Goal: Task Accomplishment & Management: Complete application form

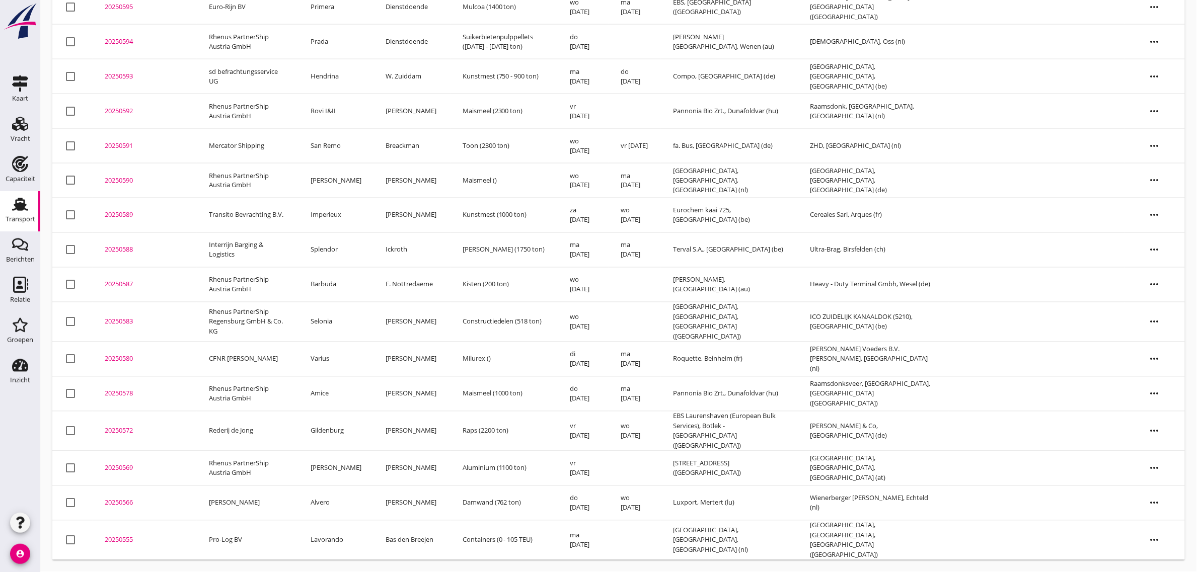
scroll to position [581, 0]
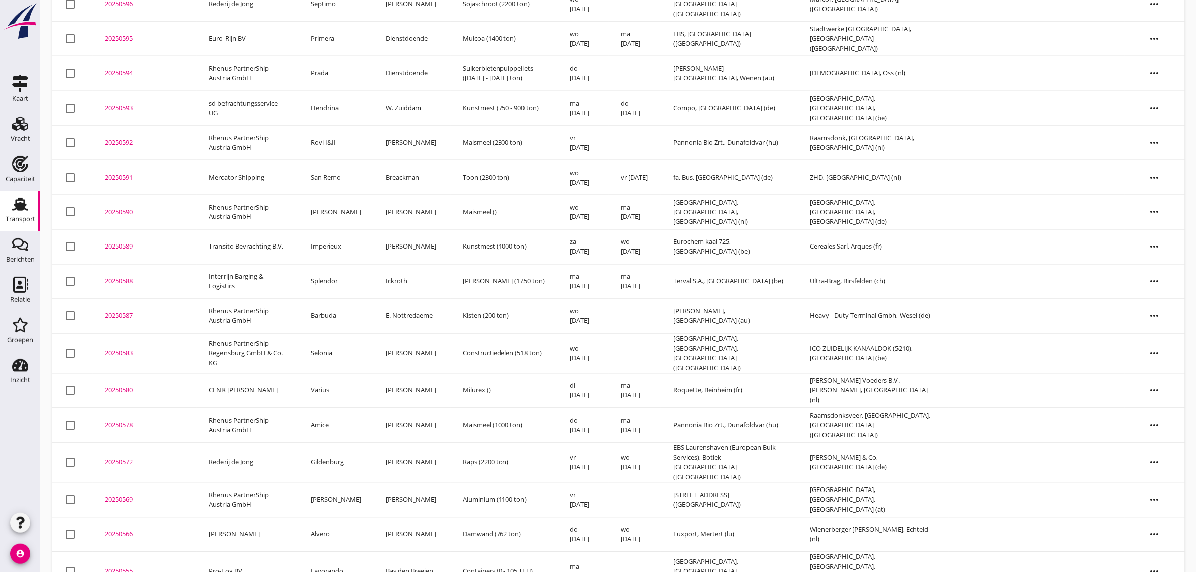
click at [344, 443] on td "Gildenburg" at bounding box center [335, 463] width 75 height 40
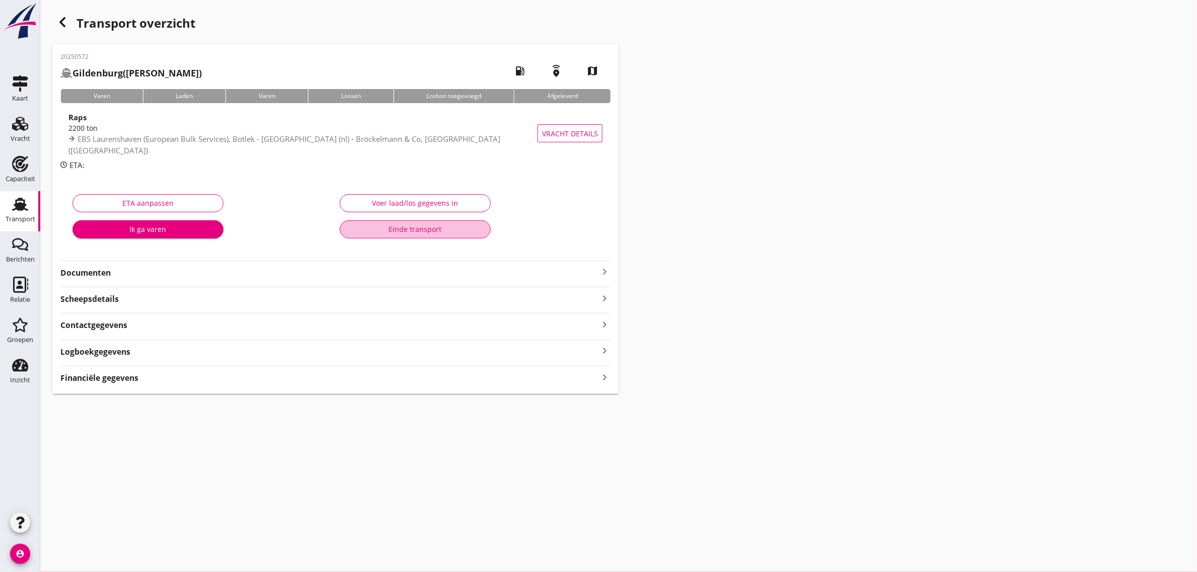
click at [418, 228] on div "Einde transport" at bounding box center [415, 229] width 134 height 11
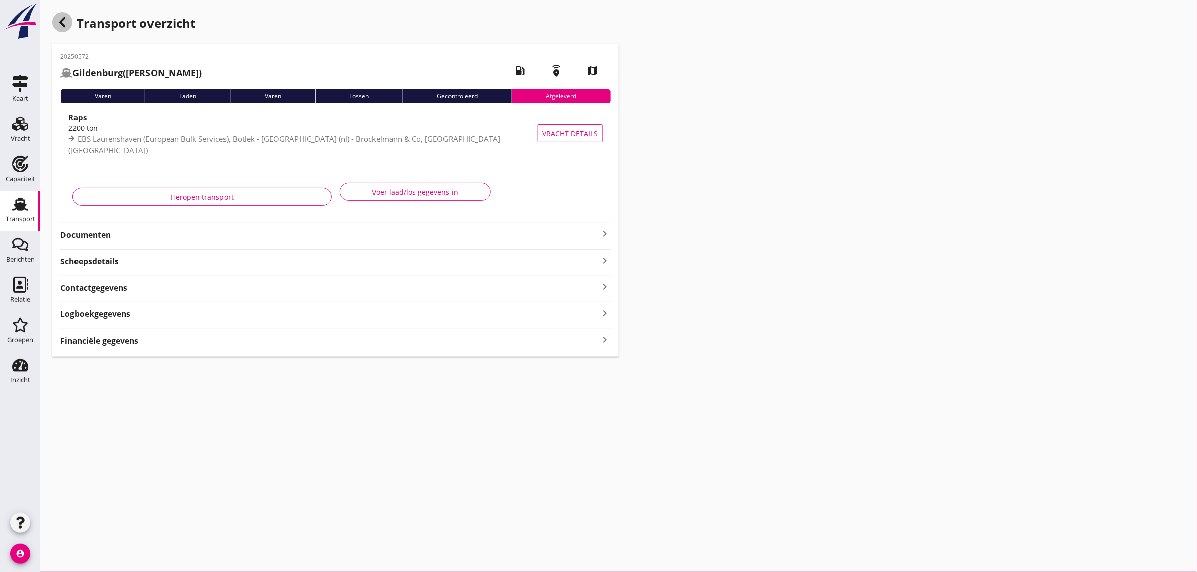
click at [70, 23] on div "button" at bounding box center [62, 22] width 20 height 20
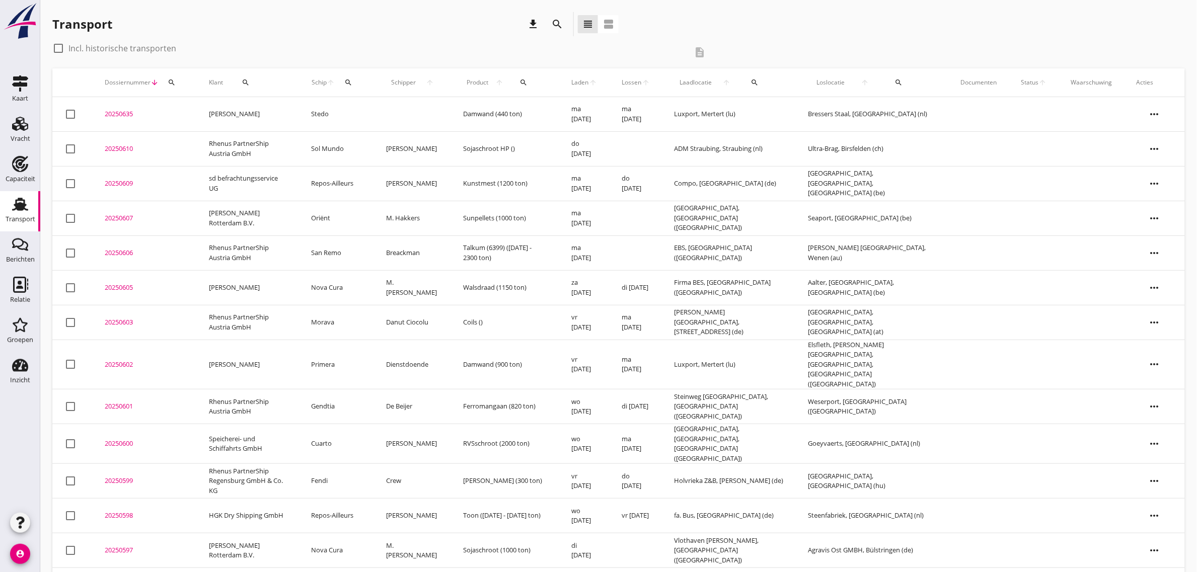
click at [876, 16] on div "Transport download search view_headline view_agenda" at bounding box center [618, 26] width 1132 height 28
click at [9, 131] on div "Vracht" at bounding box center [20, 124] width 24 height 16
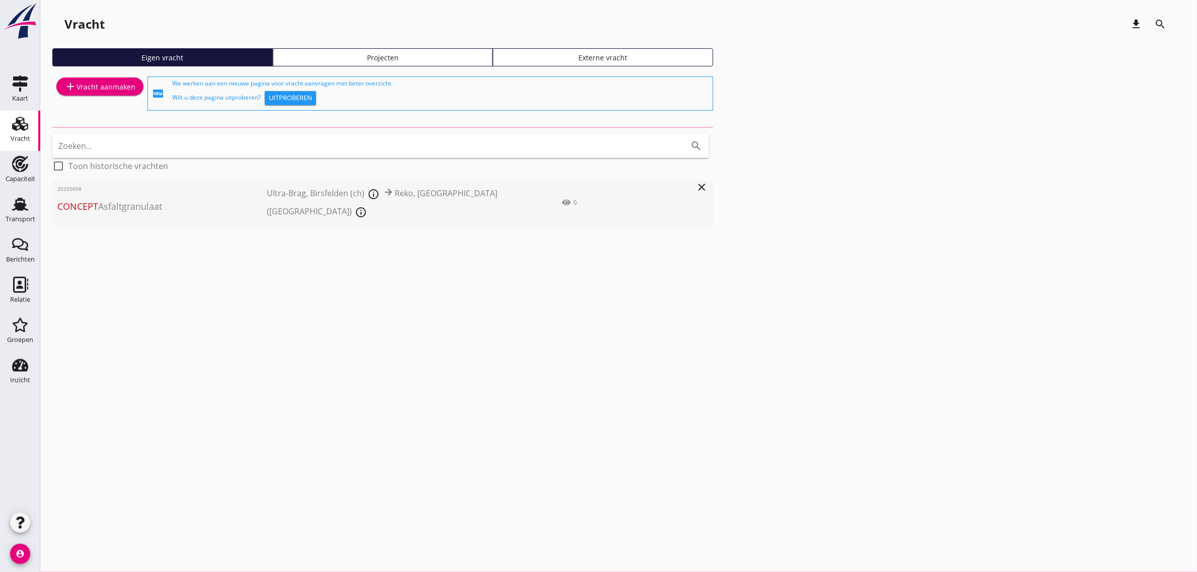
click at [151, 200] on span "Concept Asfaltgranulaat" at bounding box center [161, 207] width 209 height 14
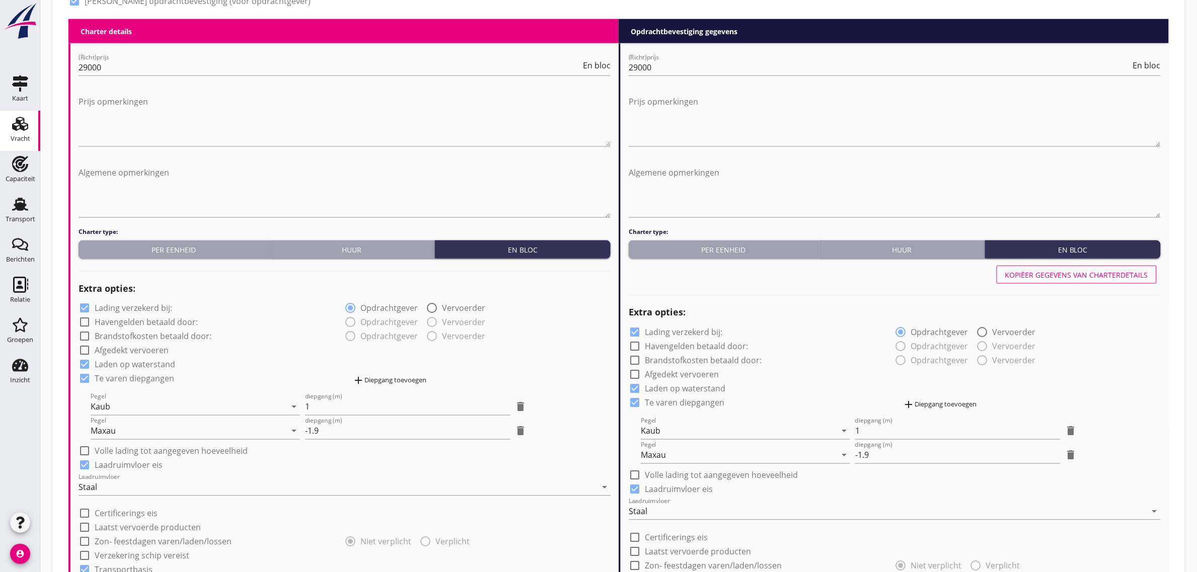
scroll to position [502, 0]
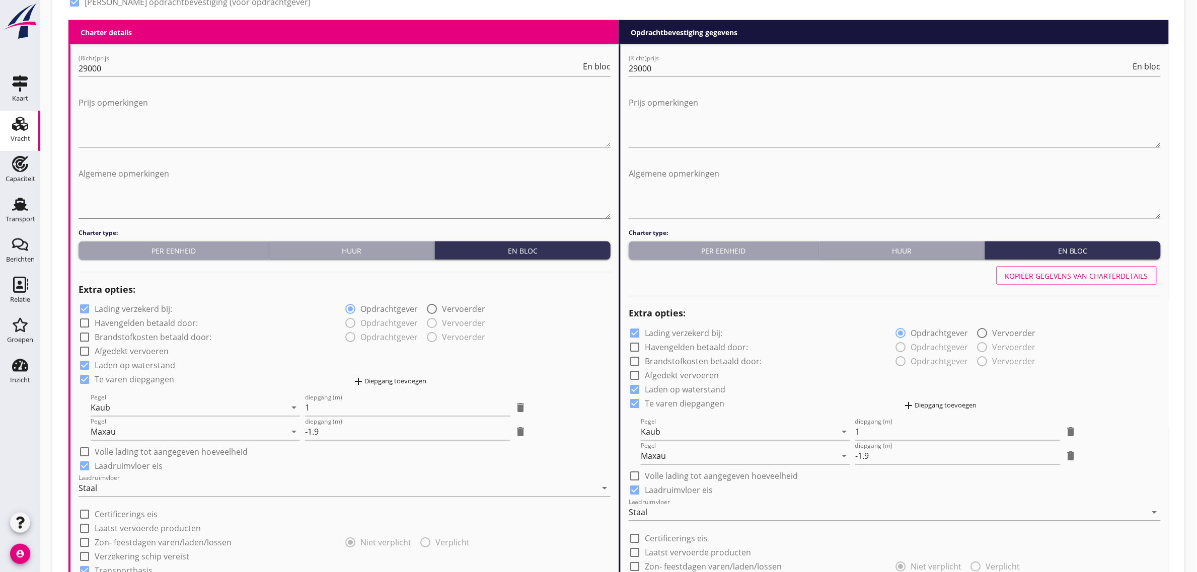
click at [157, 173] on textarea "Algemene opmerkingen" at bounding box center [345, 192] width 532 height 53
type textarea "a"
type textarea "Papieren meenemen op de laadplek"
click at [273, 300] on div "Extra opties:" at bounding box center [345, 290] width 532 height 24
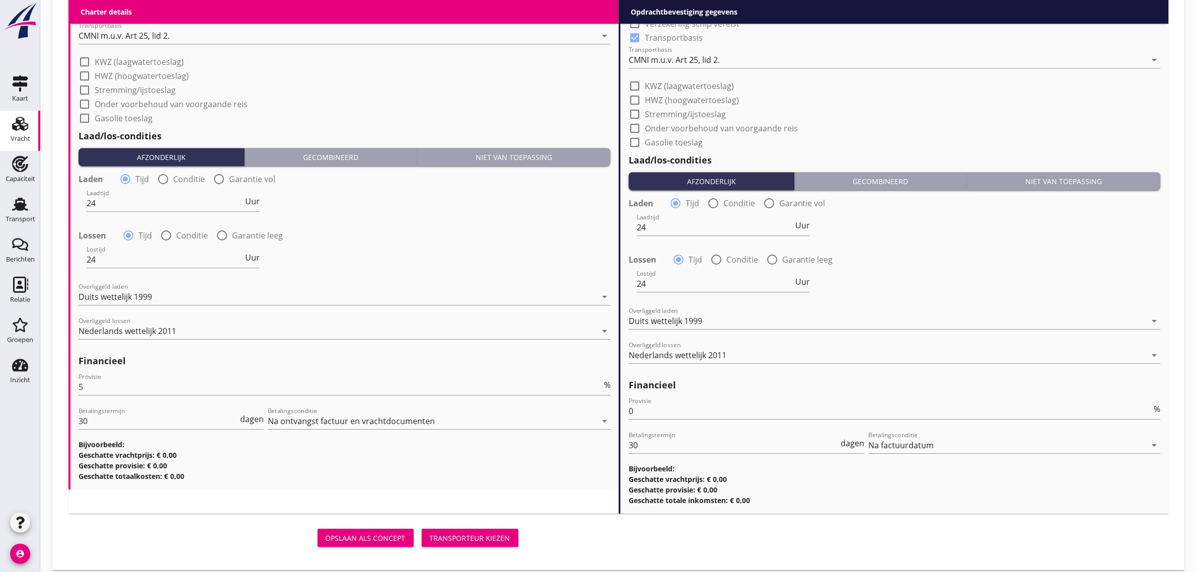
scroll to position [1069, 0]
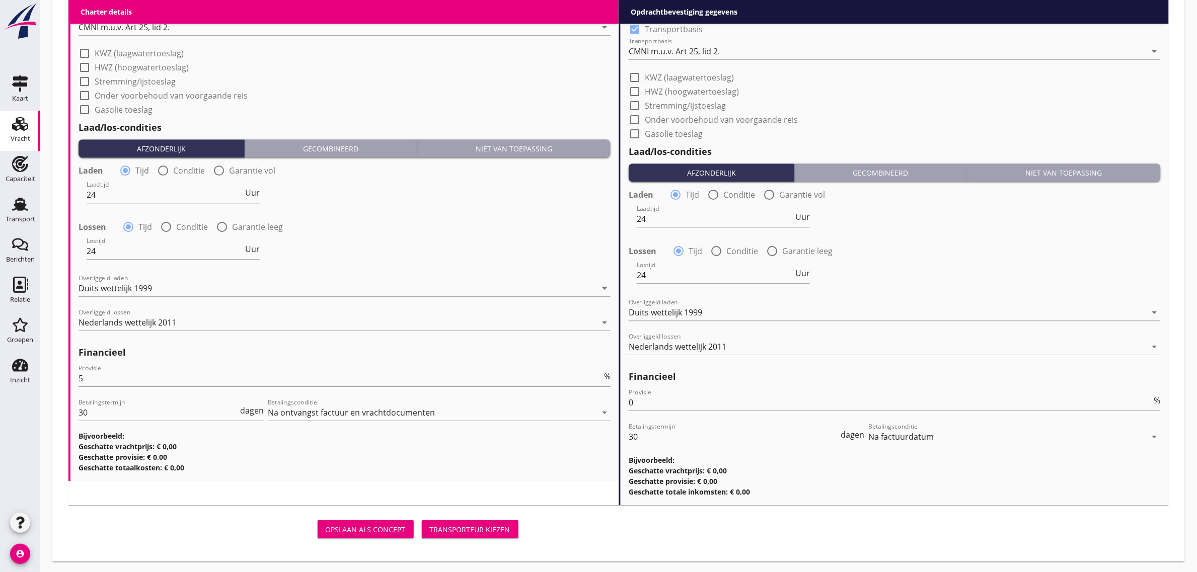
click at [460, 532] on div "Transporteur kiezen" at bounding box center [470, 529] width 81 height 11
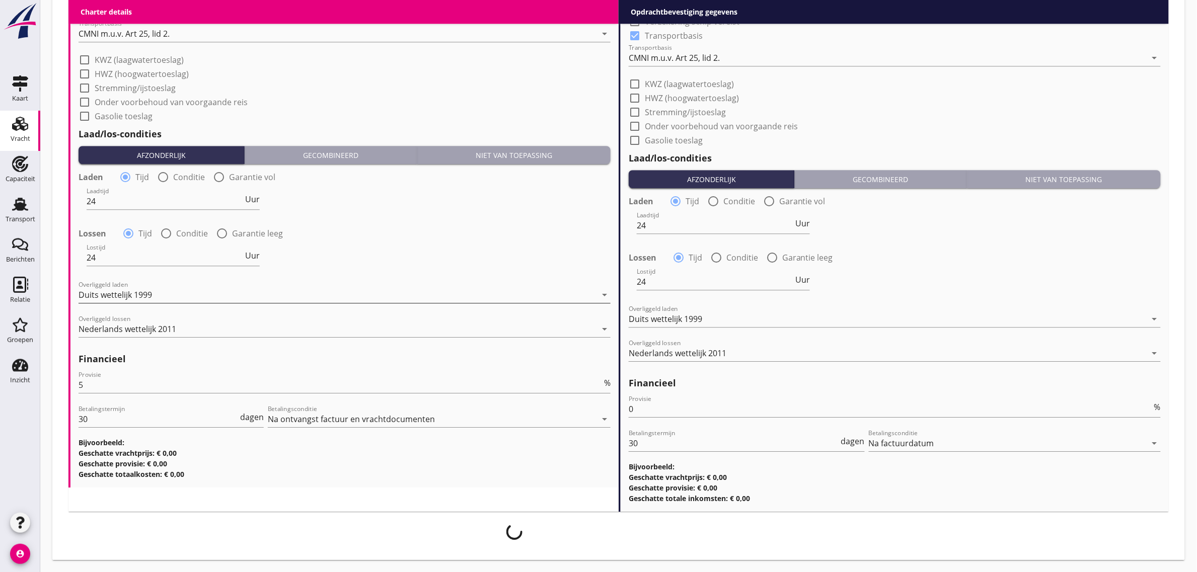
scroll to position [1061, 0]
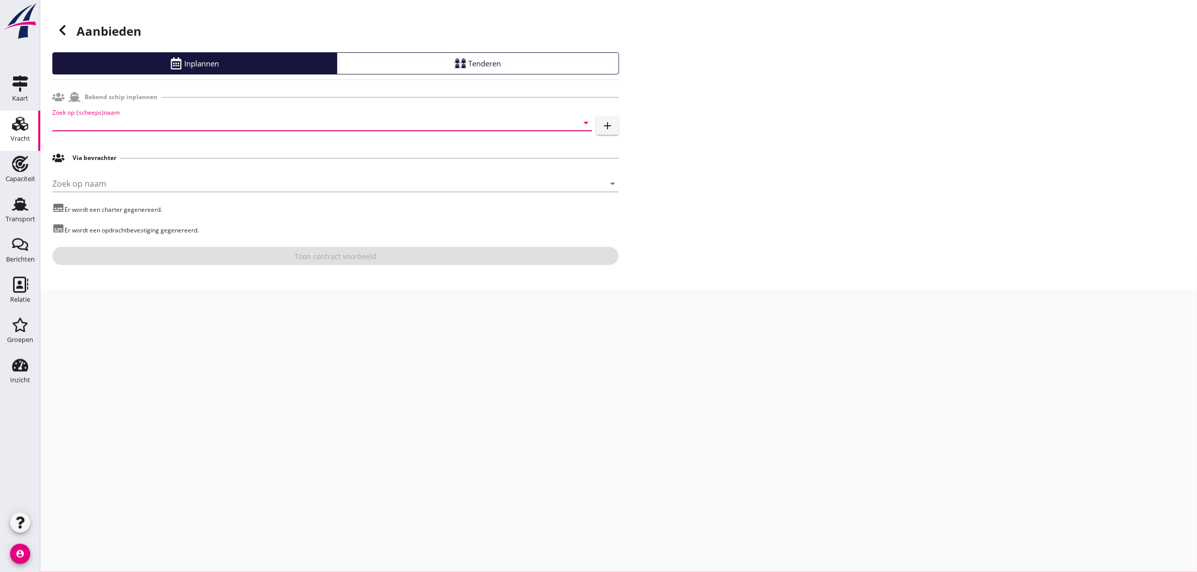
click at [89, 119] on input "Zoek op (scheeps)naam" at bounding box center [307, 123] width 511 height 16
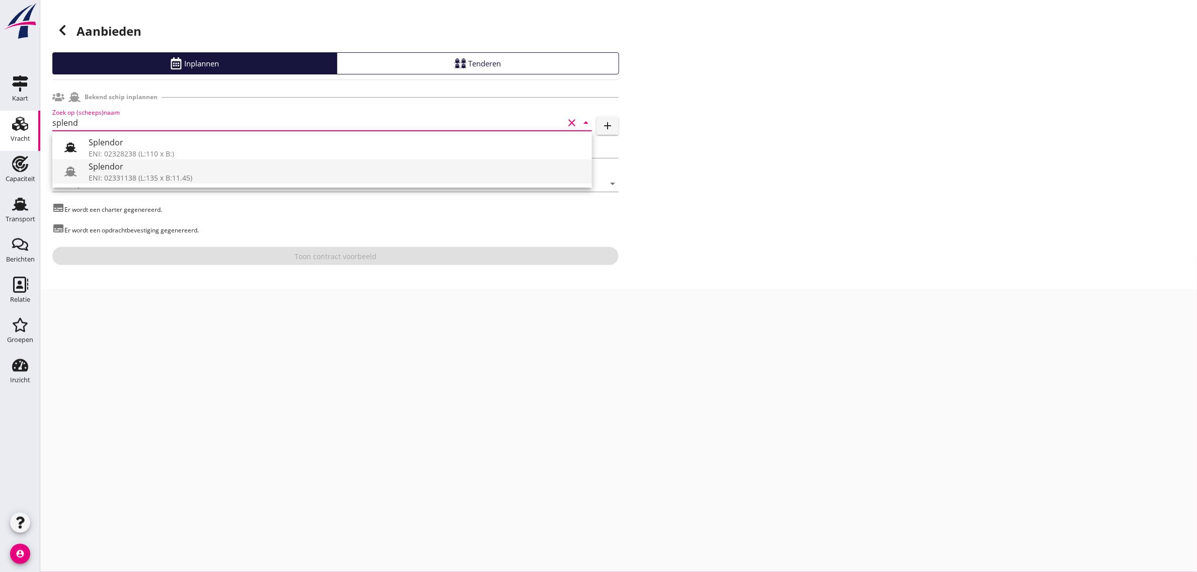
click at [109, 173] on div "ENI: 02331138 (L:135 x B:11.45)" at bounding box center [336, 178] width 495 height 11
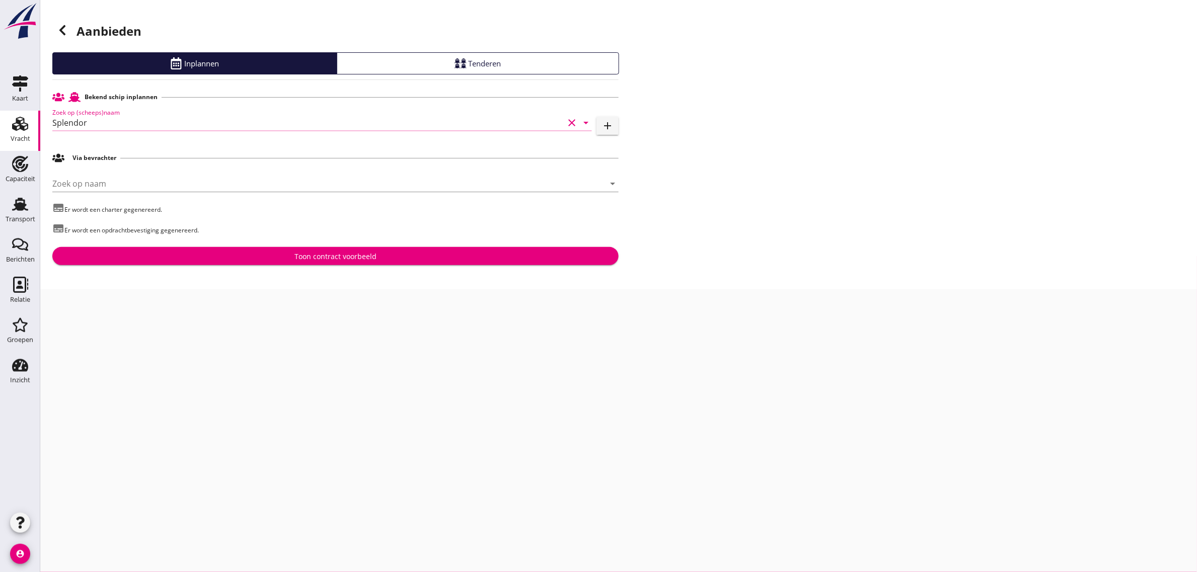
type input "Splendor"
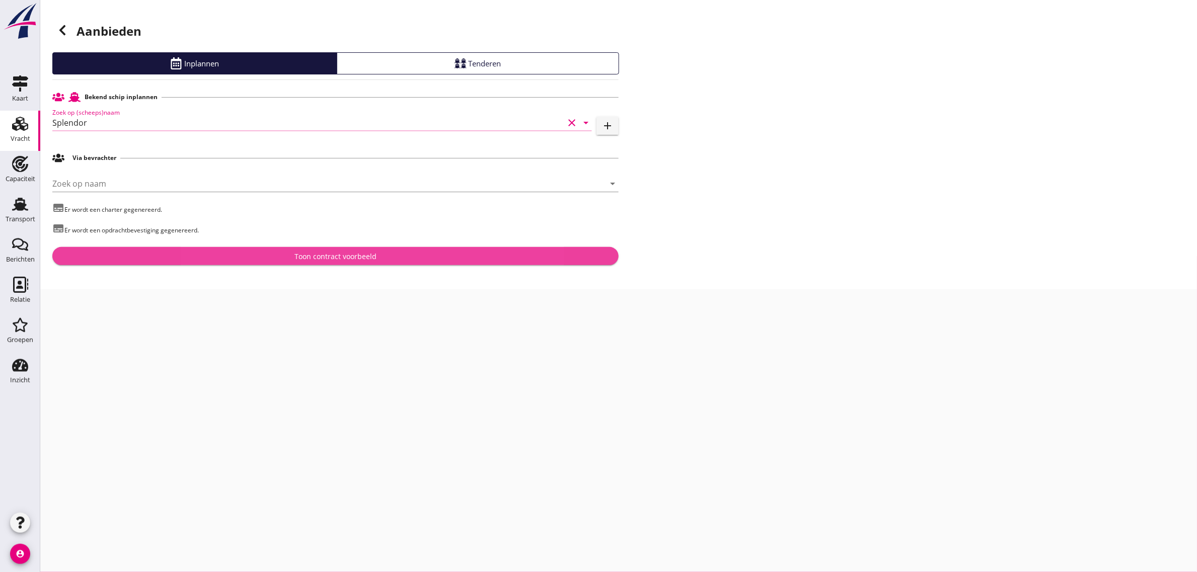
click at [225, 253] on div "Toon contract voorbeeld" at bounding box center [335, 256] width 550 height 11
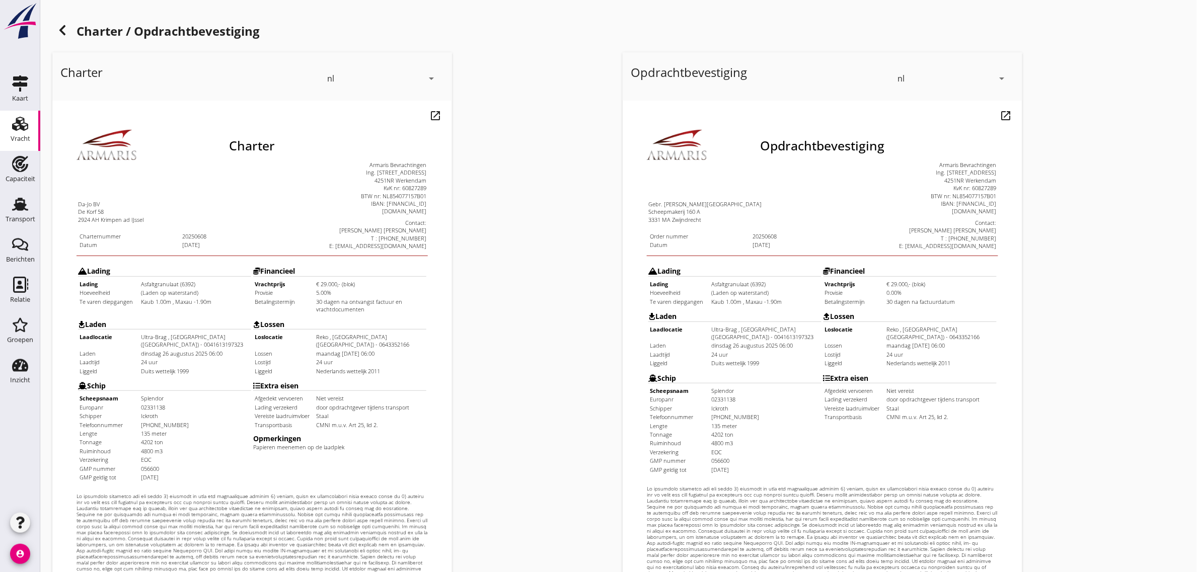
click at [64, 29] on icon at bounding box center [62, 30] width 12 height 12
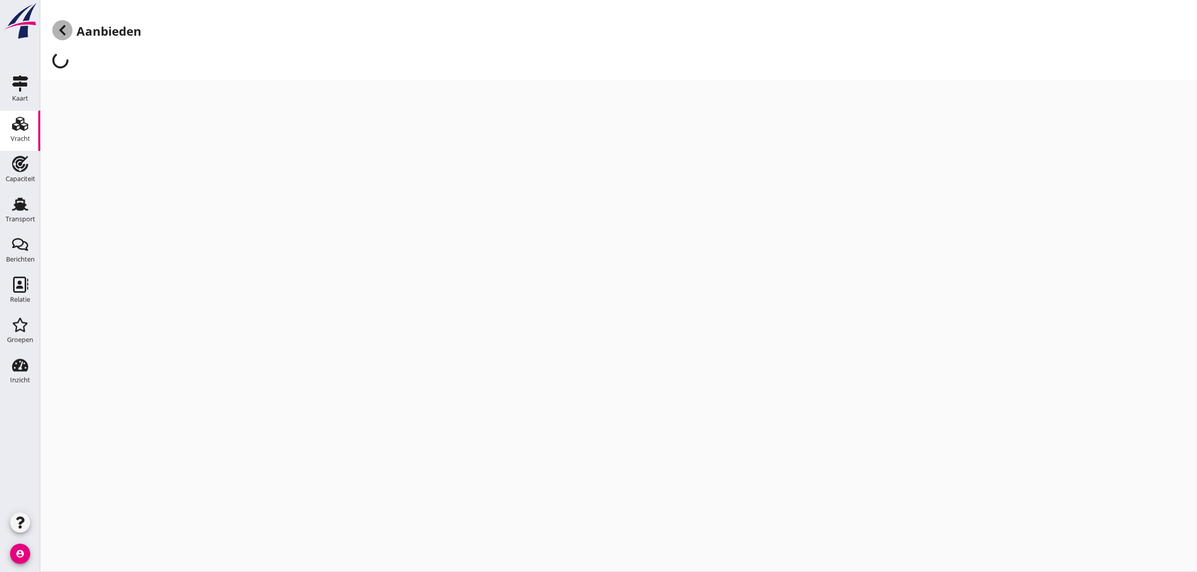
click at [64, 29] on icon at bounding box center [62, 30] width 12 height 12
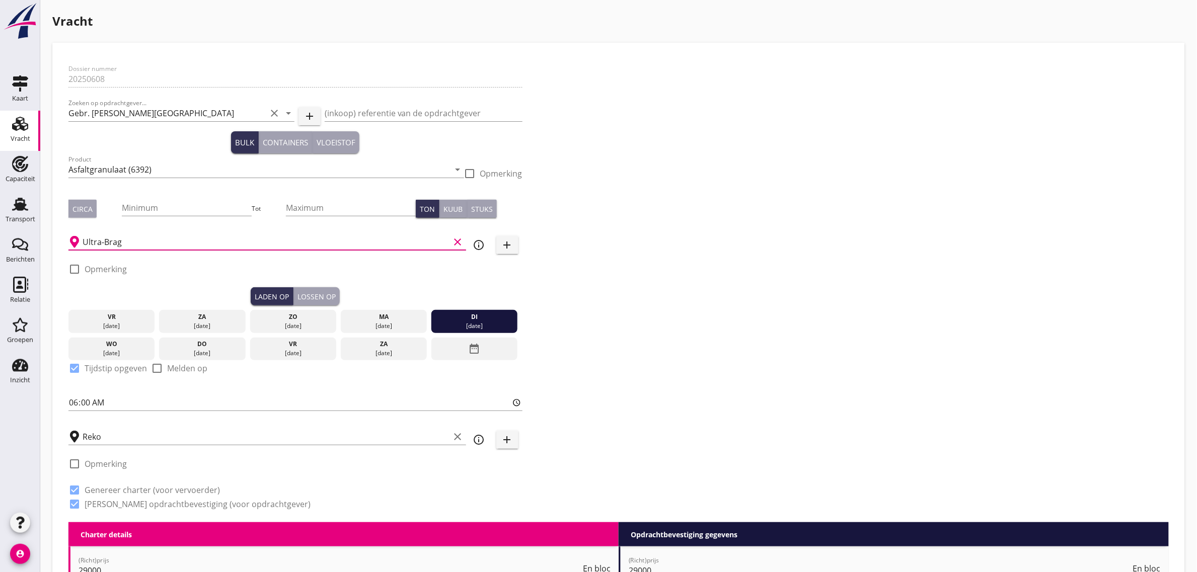
click at [129, 243] on input "Ultra-Brag" at bounding box center [266, 242] width 367 height 16
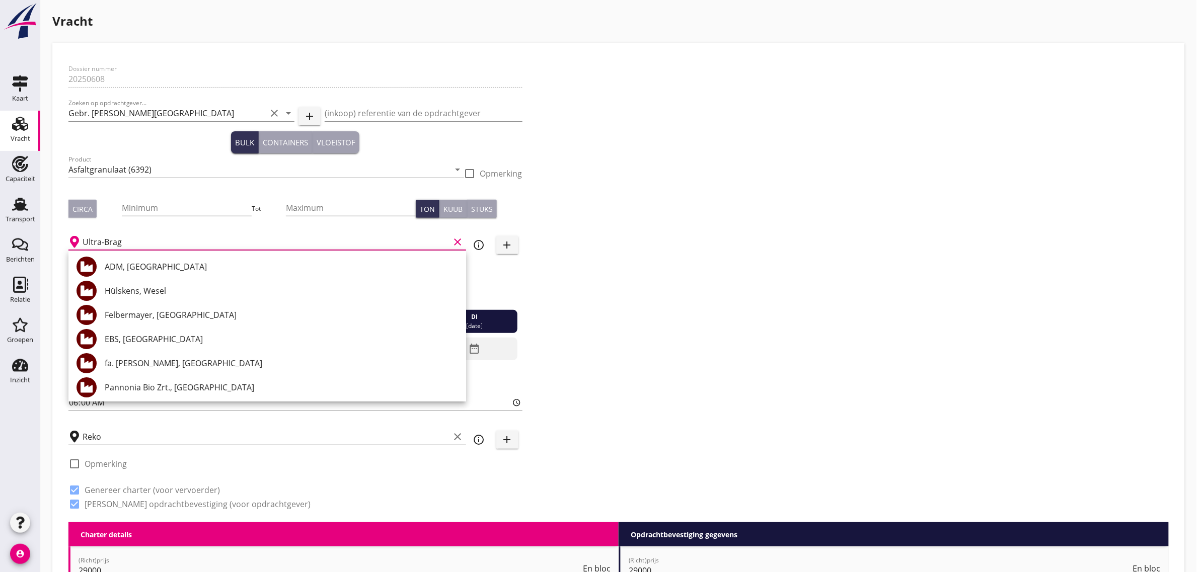
type input "i"
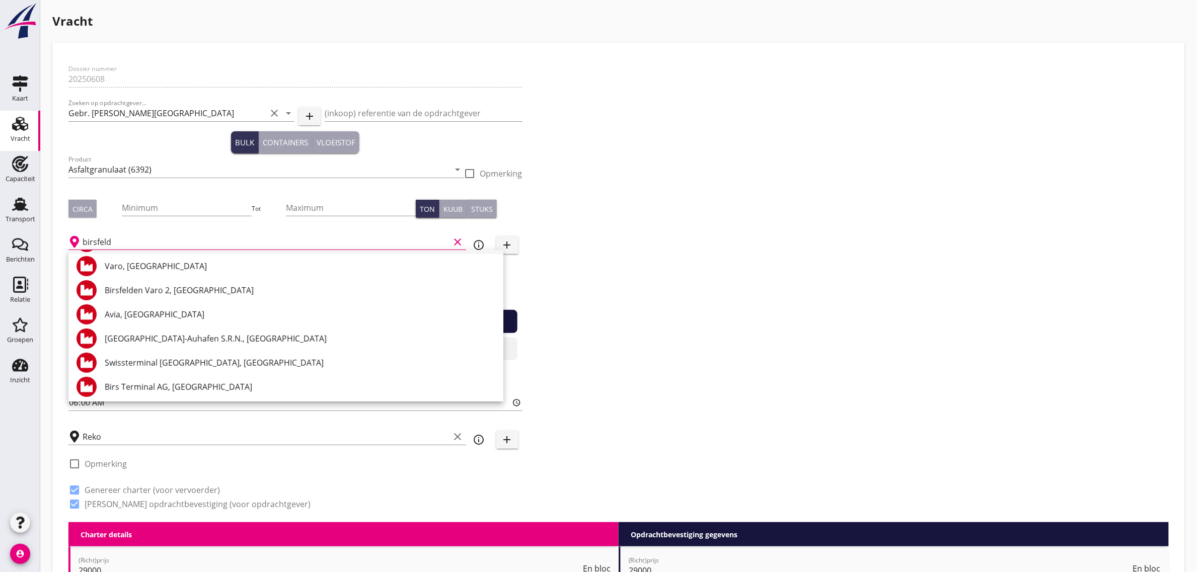
scroll to position [171, 0]
click at [195, 384] on div "Birs Terminal AG, [GEOGRAPHIC_DATA]" at bounding box center [300, 386] width 391 height 12
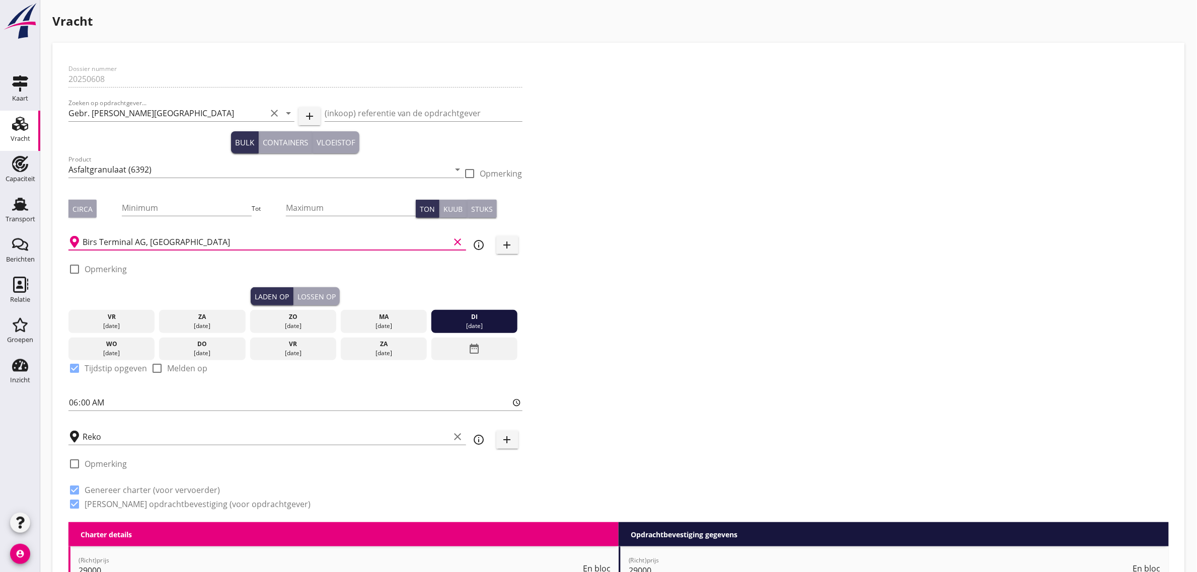
type input "Birs Terminal AG, [GEOGRAPHIC_DATA]"
click at [104, 271] on label "Opmerking" at bounding box center [106, 269] width 42 height 10
checkbox input "true"
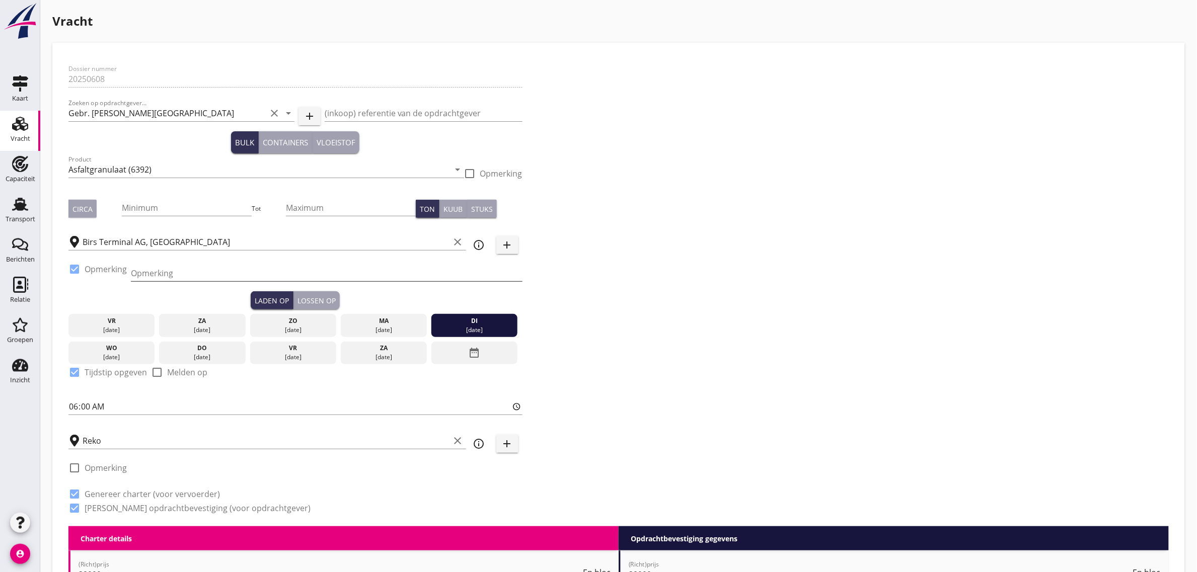
click at [171, 272] on input "Opmerking" at bounding box center [327, 273] width 392 height 16
type input "[PHONE_NUMBER]"
click at [682, 271] on div "Dossier nummer 20250608 Zoeken op opdrachtgever... Gebr. [PERSON_NAME] clear ar…" at bounding box center [618, 293] width 1108 height 468
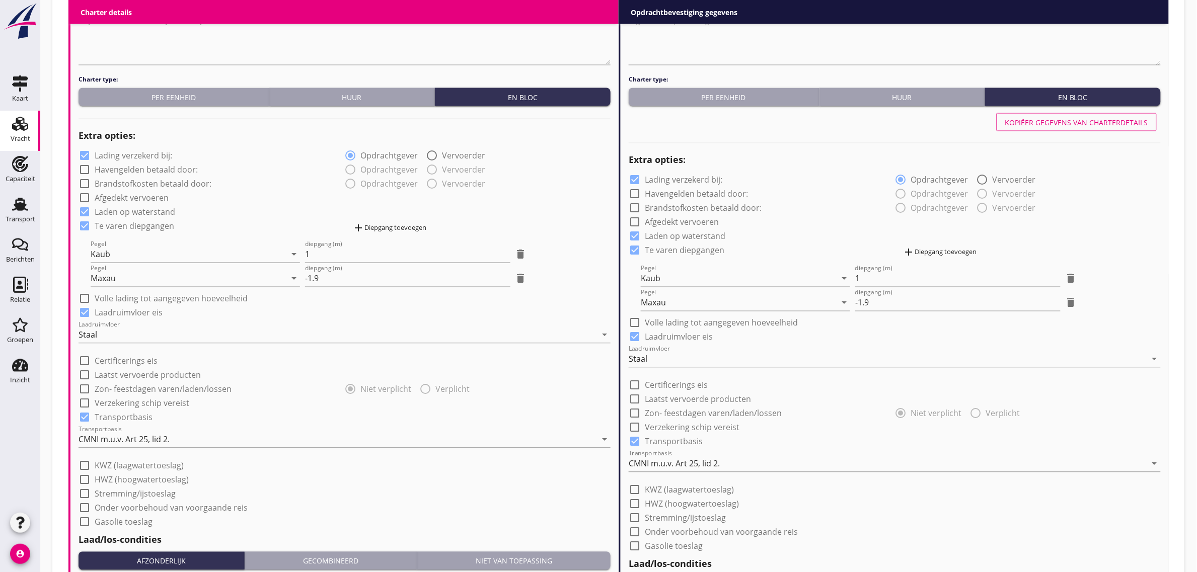
scroll to position [1070, 0]
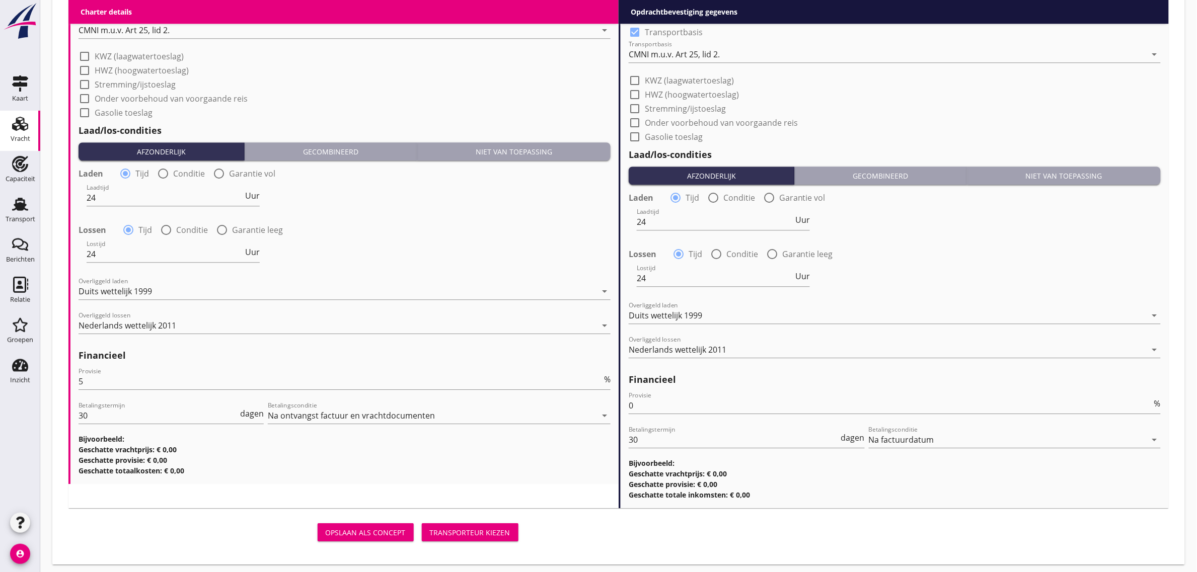
click at [459, 534] on div "Transporteur kiezen" at bounding box center [470, 532] width 81 height 11
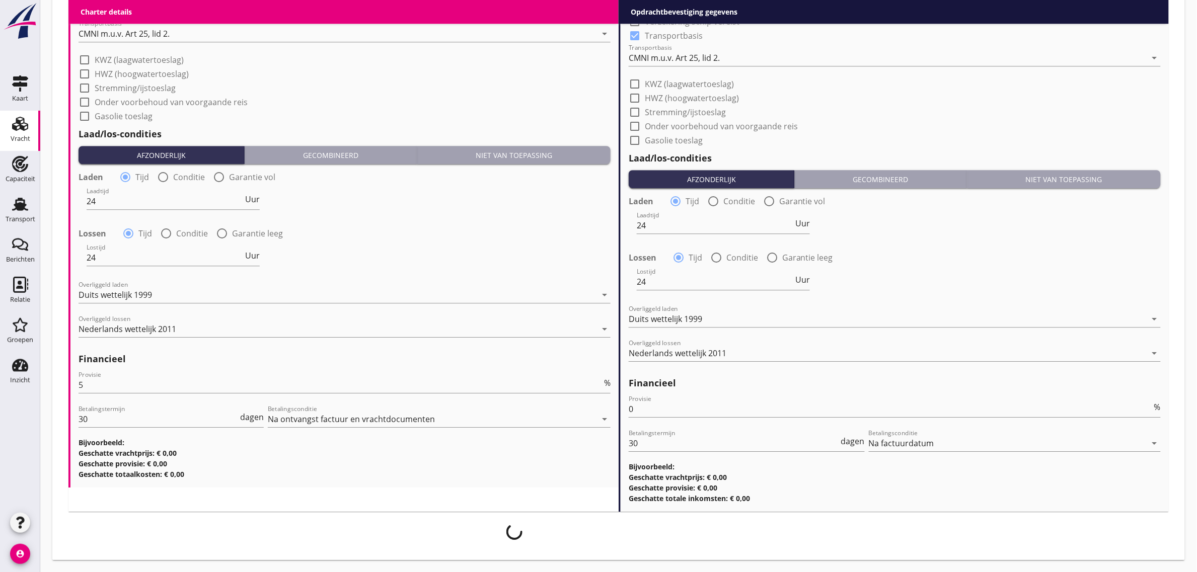
scroll to position [1065, 0]
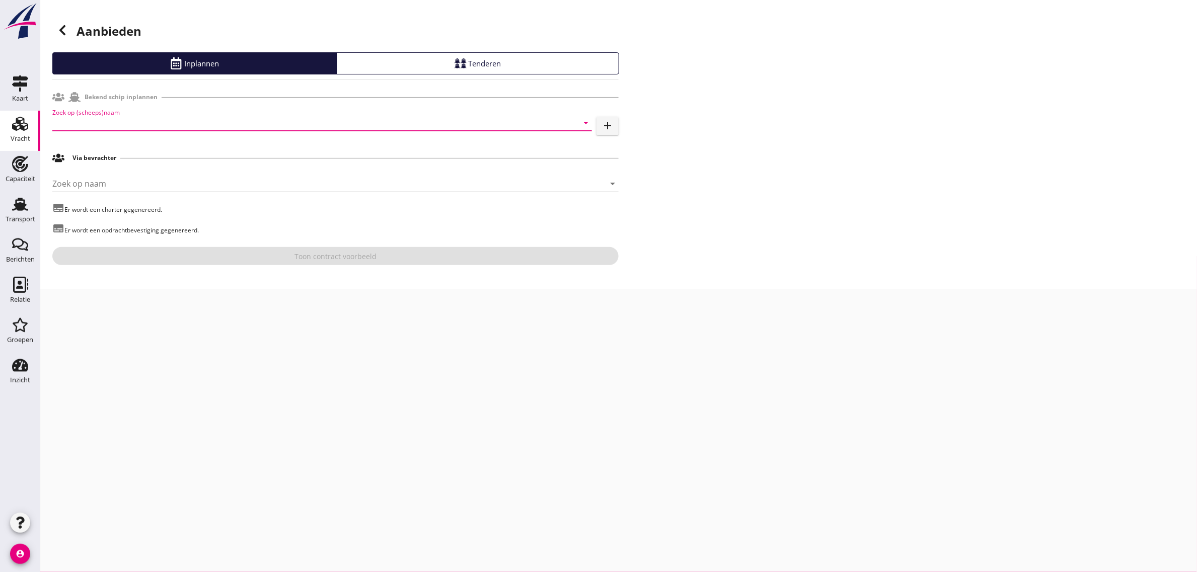
click at [89, 127] on input "Zoek op (scheeps)naam" at bounding box center [307, 123] width 511 height 16
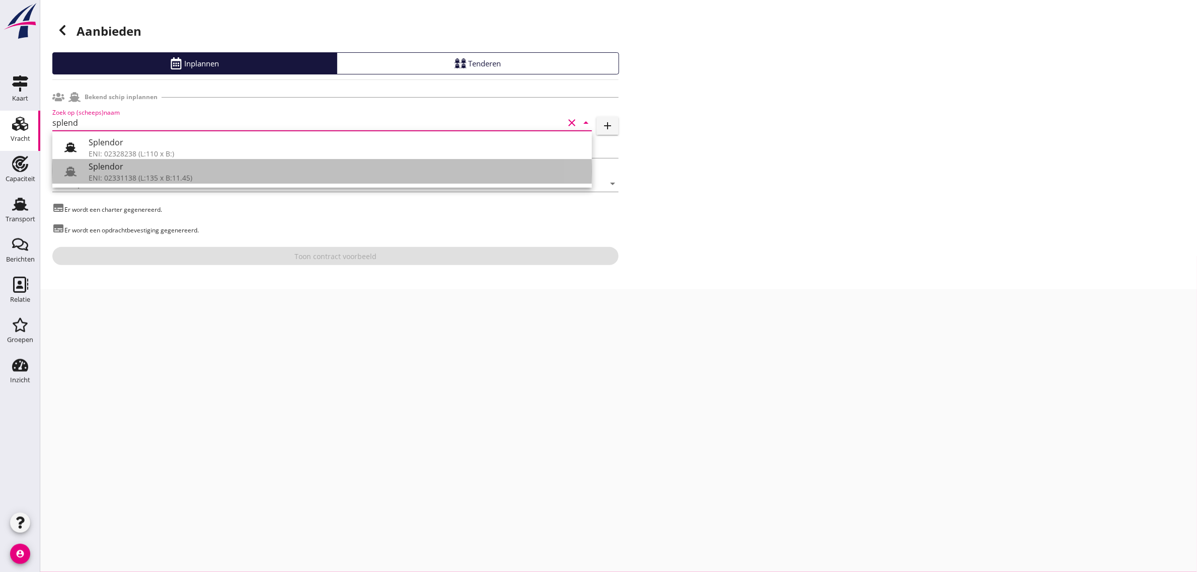
click at [155, 182] on div "ENI: 02331138 (L:135 x B:11.45)" at bounding box center [336, 178] width 495 height 11
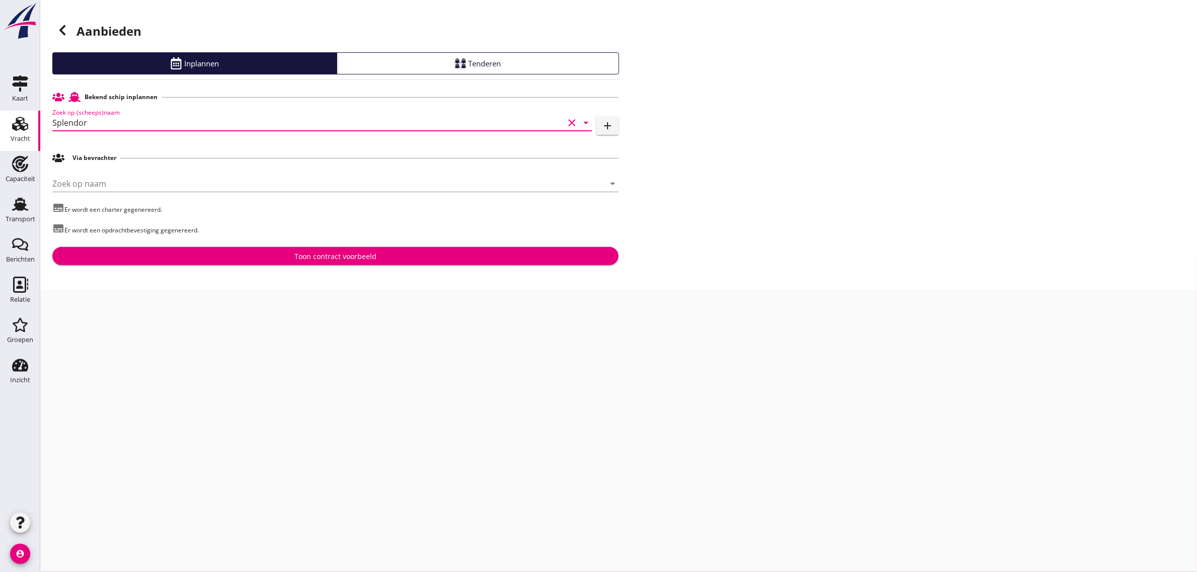
type input "Splendor"
click at [329, 257] on div "Toon contract voorbeeld" at bounding box center [335, 256] width 82 height 11
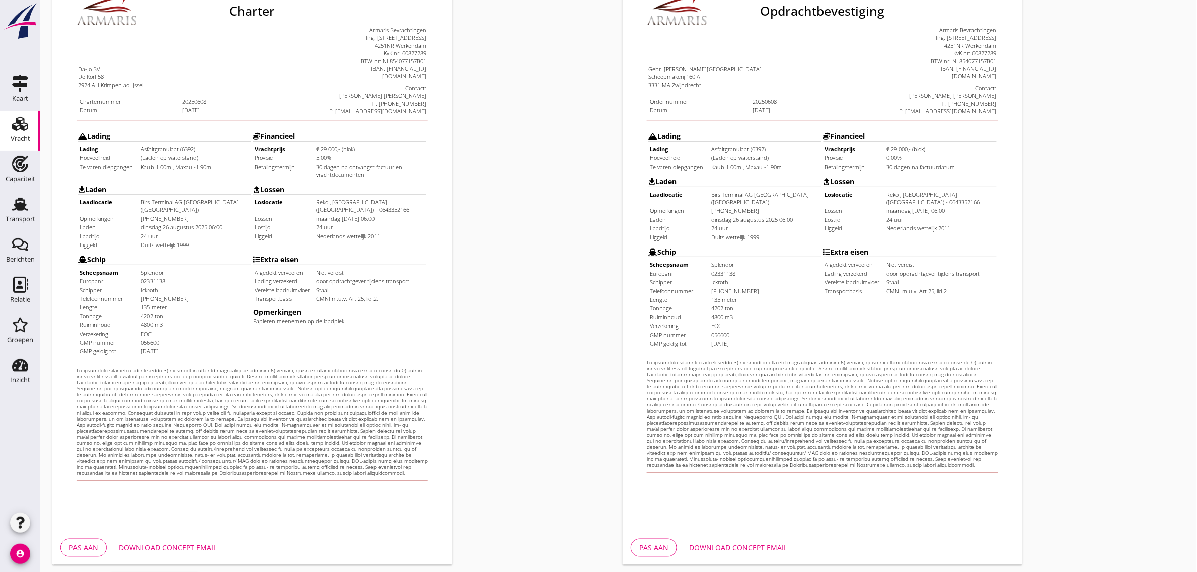
scroll to position [172, 0]
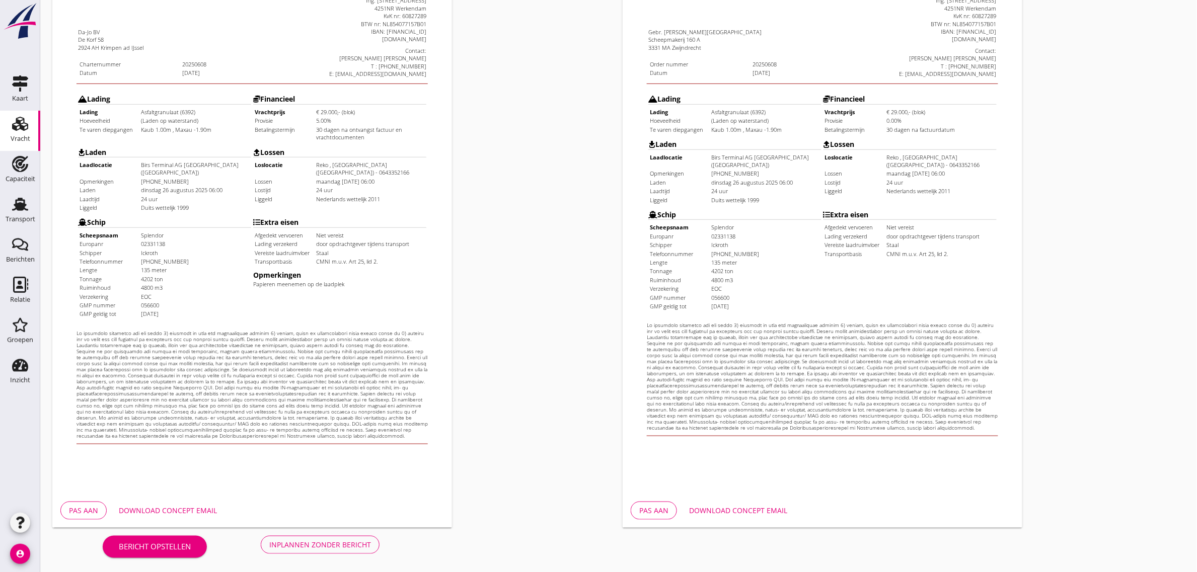
click at [333, 545] on div "Inplannen zonder bericht" at bounding box center [320, 545] width 102 height 11
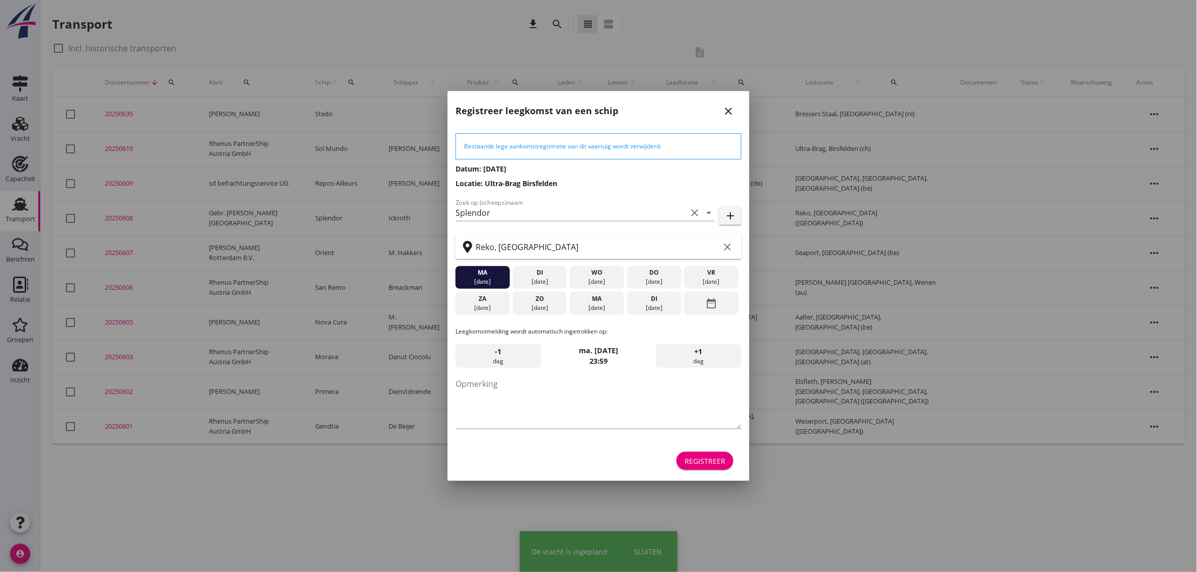
click at [697, 457] on div "Registreer" at bounding box center [705, 461] width 41 height 11
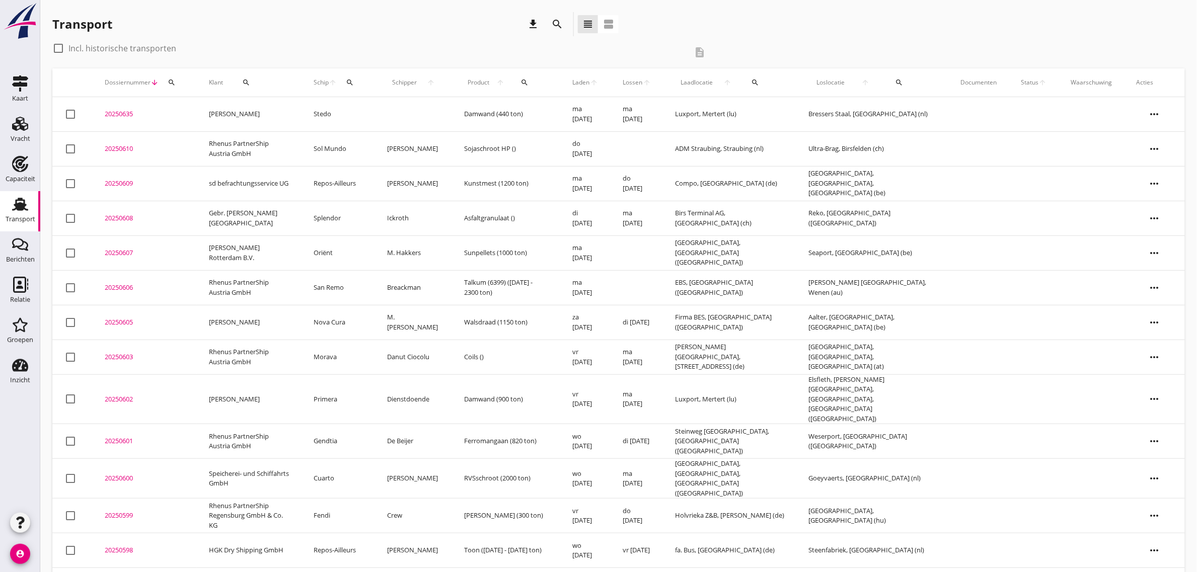
click at [230, 219] on td "Gebr. [PERSON_NAME][GEOGRAPHIC_DATA]" at bounding box center [249, 218] width 105 height 35
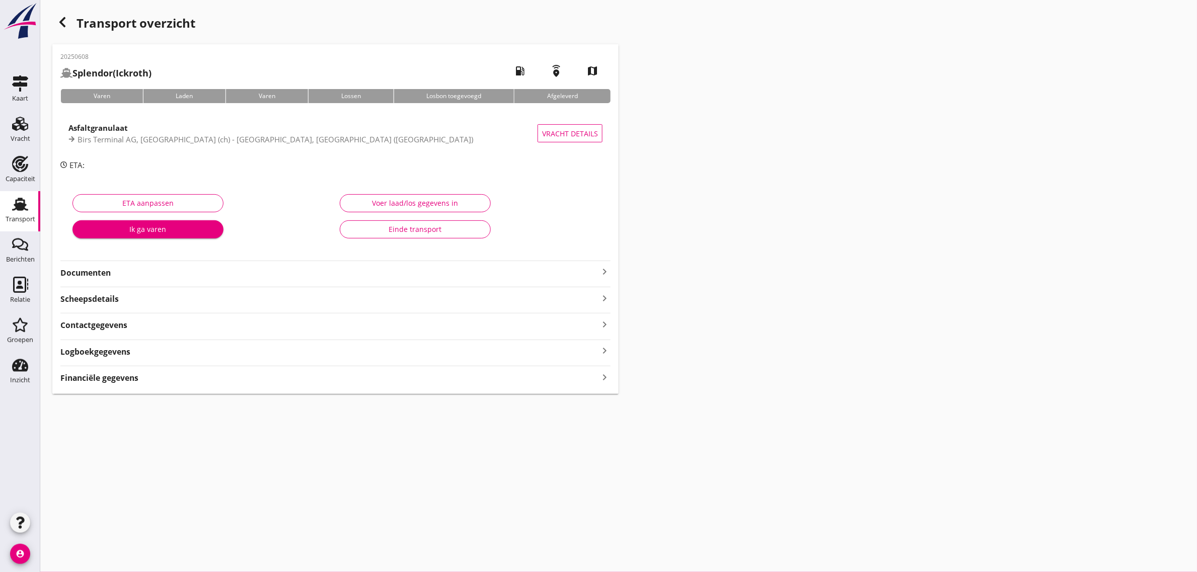
click at [95, 273] on strong "Documenten" at bounding box center [329, 273] width 538 height 12
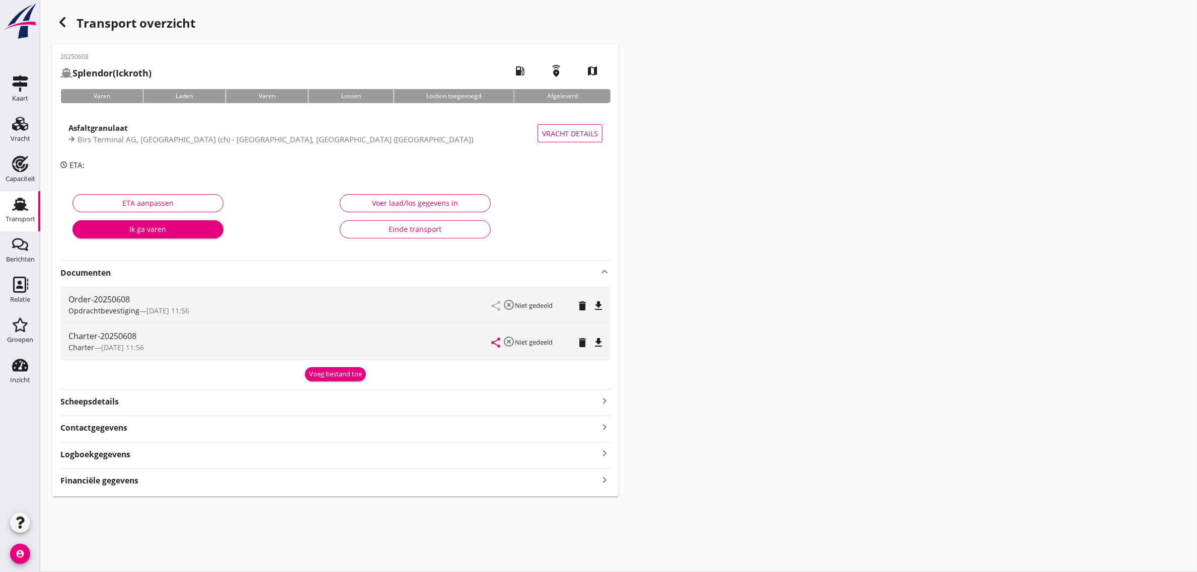
click at [600, 345] on icon "file_download" at bounding box center [598, 343] width 12 height 12
drag, startPoint x: 21, startPoint y: 215, endPoint x: 98, endPoint y: 565, distance: 358.7
click at [21, 215] on div "Transport" at bounding box center [21, 219] width 30 height 14
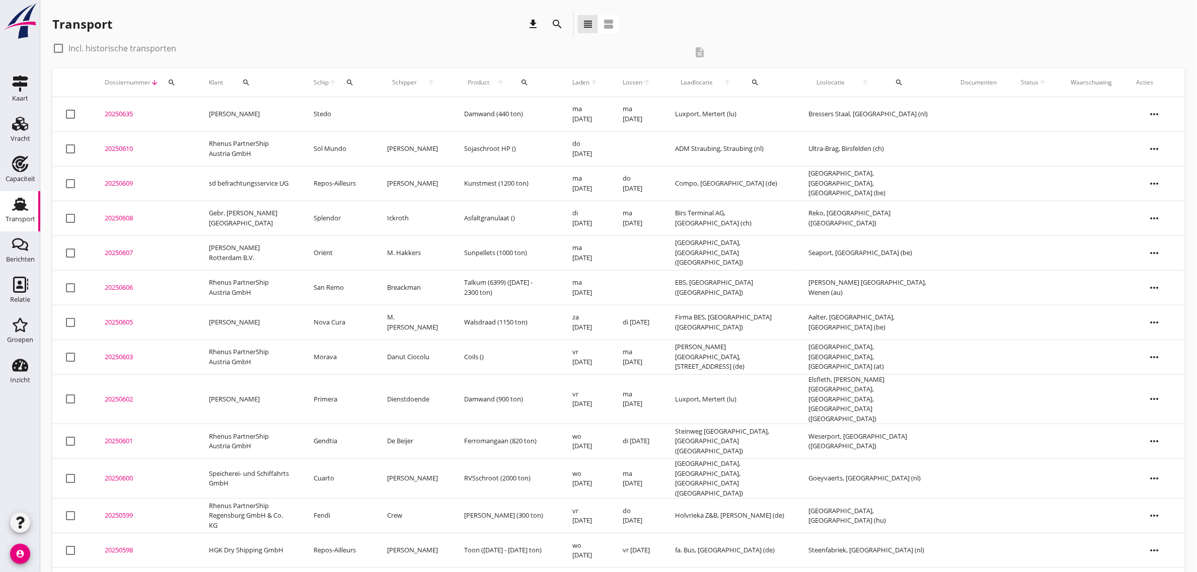
click at [492, 443] on td "Ferromangaan (820 ton)" at bounding box center [506, 441] width 108 height 35
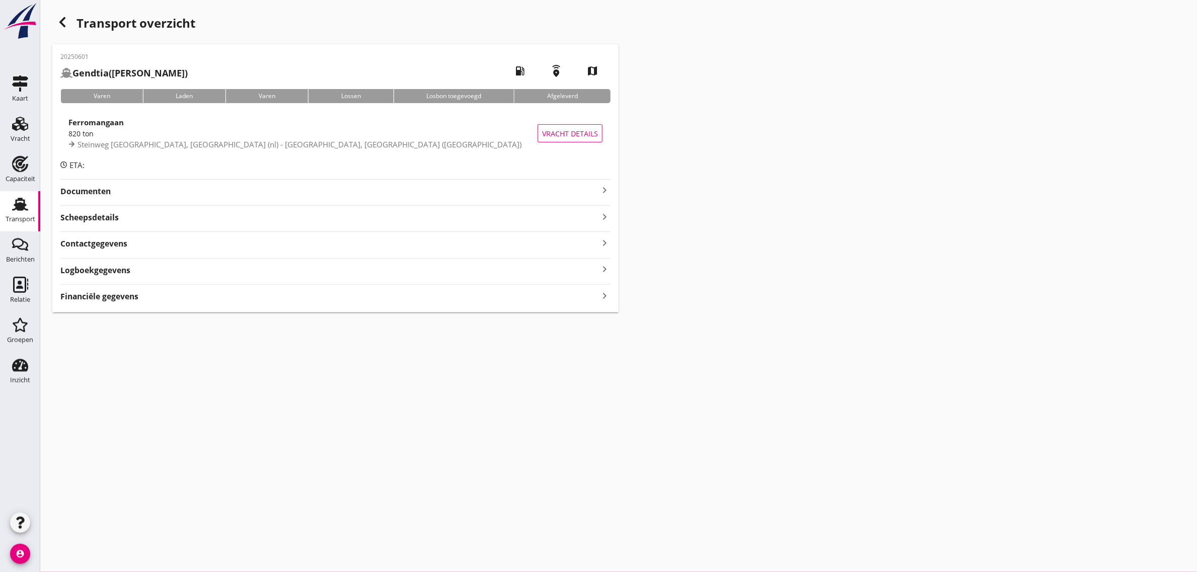
click at [58, 21] on icon "button" at bounding box center [62, 22] width 12 height 12
